Goal: Transaction & Acquisition: Register for event/course

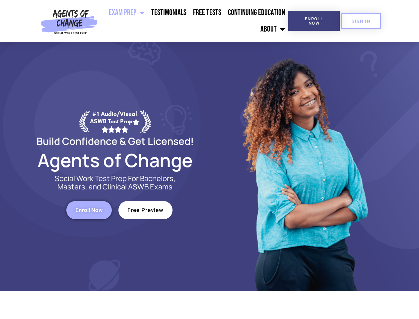
click at [210, 159] on div at bounding box center [304, 166] width 189 height 249
click at [194, 21] on ul "Exam Prep BSW Exam Prep: ASWB Bachelors Level Exam LMSW Exam Prep: ASWB Masters…" at bounding box center [194, 20] width 189 height 33
click at [314, 21] on span "Enroll Now" at bounding box center [314, 21] width 30 height 9
click at [361, 21] on span "SIGN IN" at bounding box center [361, 21] width 19 height 4
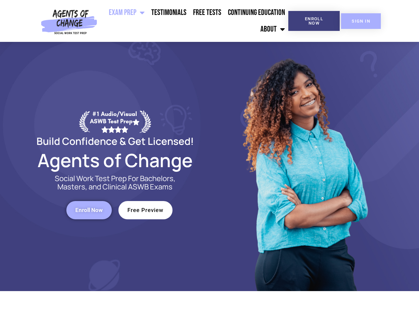
click at [361, 21] on span "SIGN IN" at bounding box center [361, 21] width 19 height 4
click at [89, 210] on span "Enroll Now" at bounding box center [89, 210] width 28 height 6
